Goal: Find specific page/section: Find specific page/section

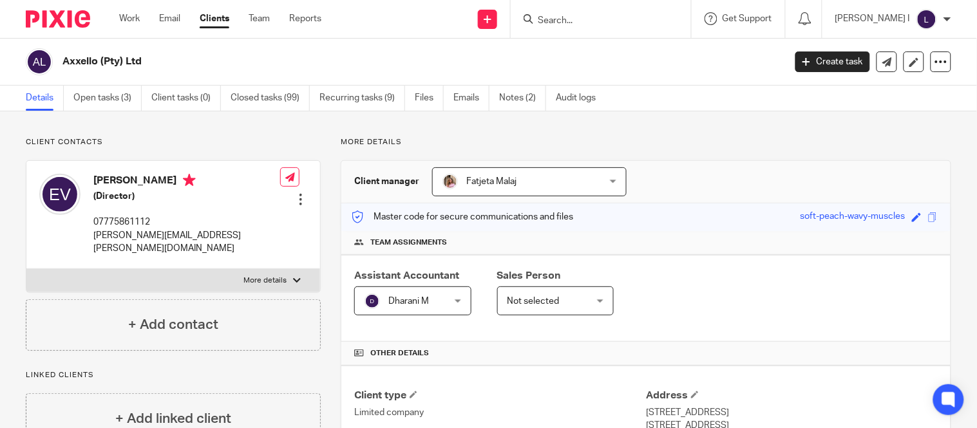
click at [628, 20] on input "Search" at bounding box center [595, 21] width 116 height 12
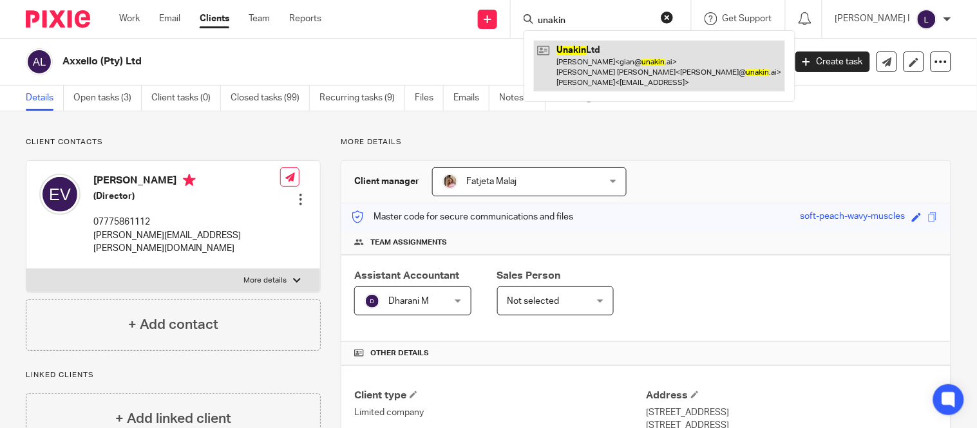
type input "unakin"
click at [622, 50] on link at bounding box center [659, 66] width 251 height 51
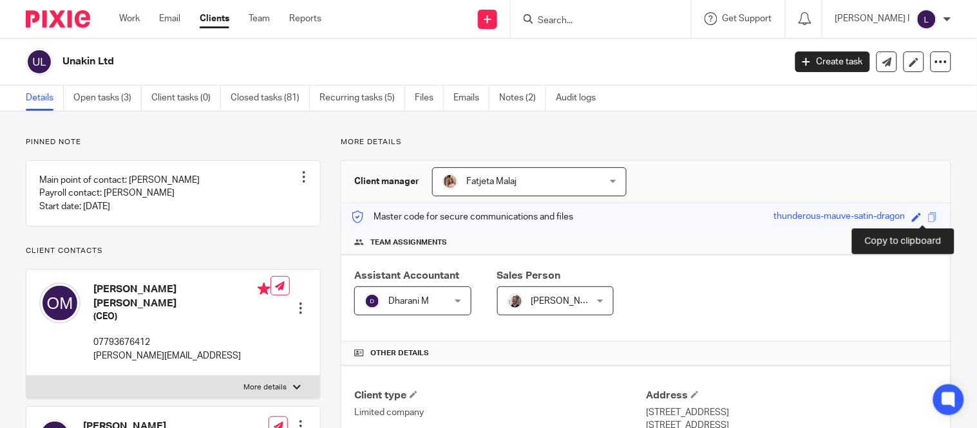
click at [928, 219] on span at bounding box center [933, 218] width 10 height 10
